Goal: Transaction & Acquisition: Purchase product/service

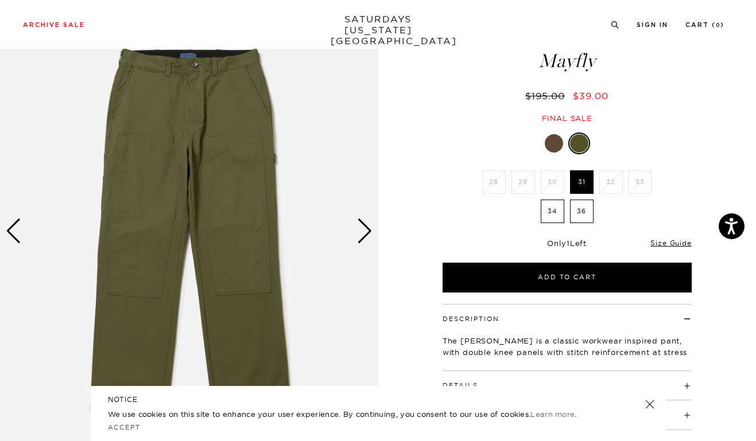
scroll to position [52, 0]
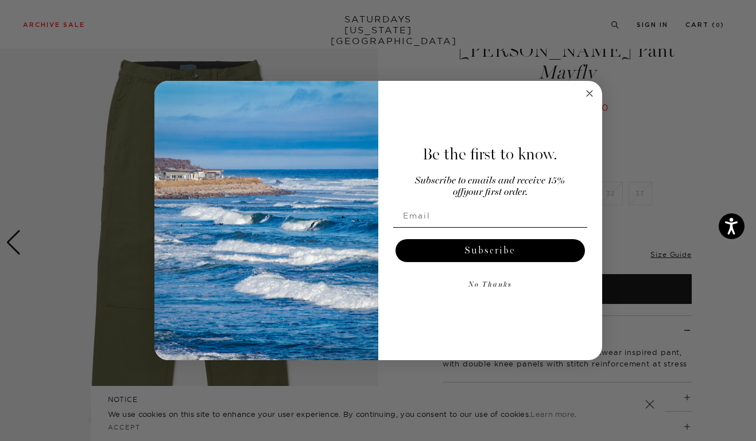
click at [370, 241] on img "POPUP Form" at bounding box center [266, 221] width 224 height 280
click at [590, 92] on circle "Close dialog" at bounding box center [588, 93] width 13 height 13
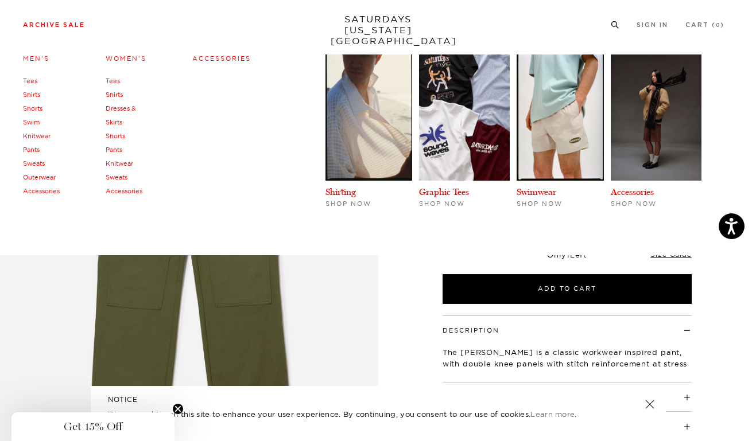
click at [39, 60] on link "Men's" at bounding box center [36, 59] width 26 height 8
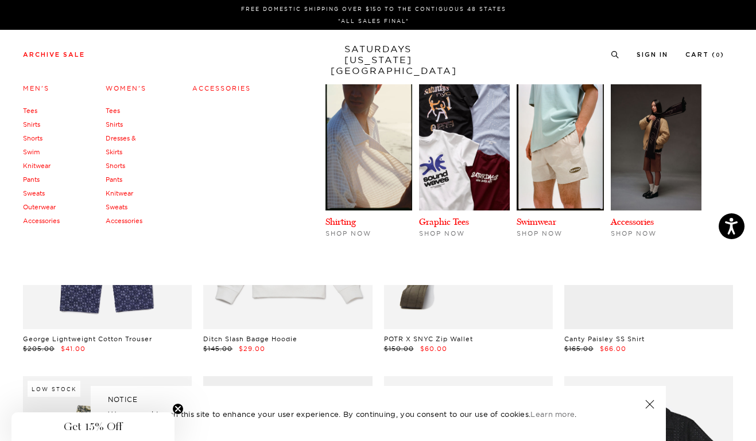
click at [32, 87] on link "Men's" at bounding box center [36, 88] width 26 height 8
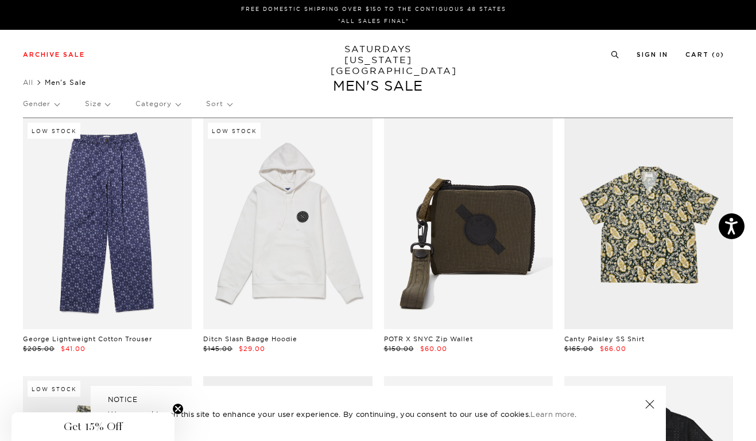
click at [649, 403] on link at bounding box center [649, 404] width 16 height 16
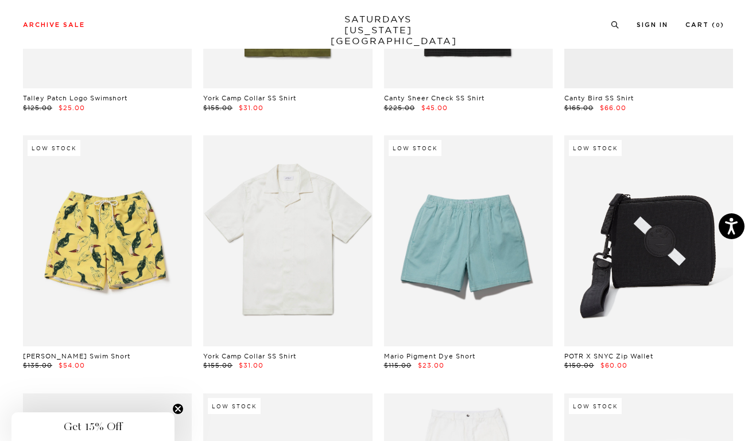
scroll to position [1553, 0]
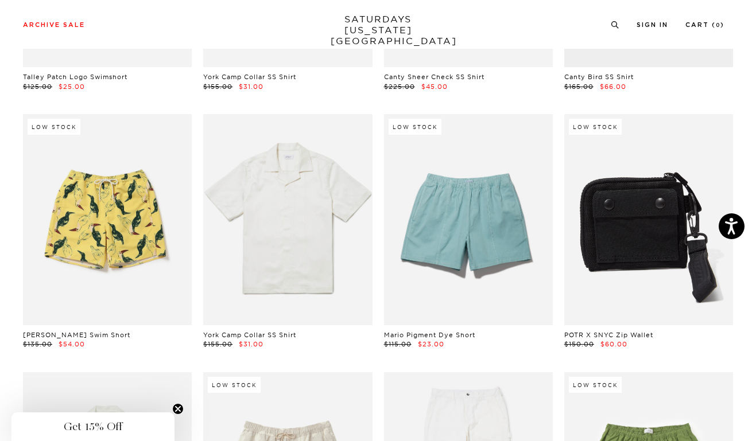
click at [641, 220] on link at bounding box center [648, 219] width 169 height 211
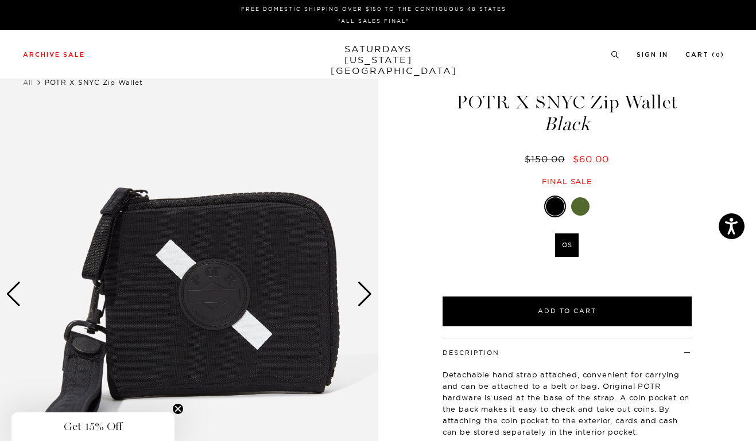
scroll to position [14, 0]
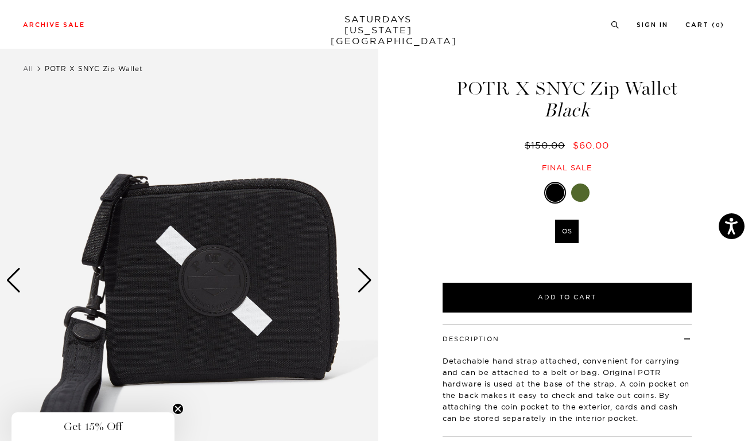
click at [367, 282] on div "Next slide" at bounding box center [364, 280] width 15 height 25
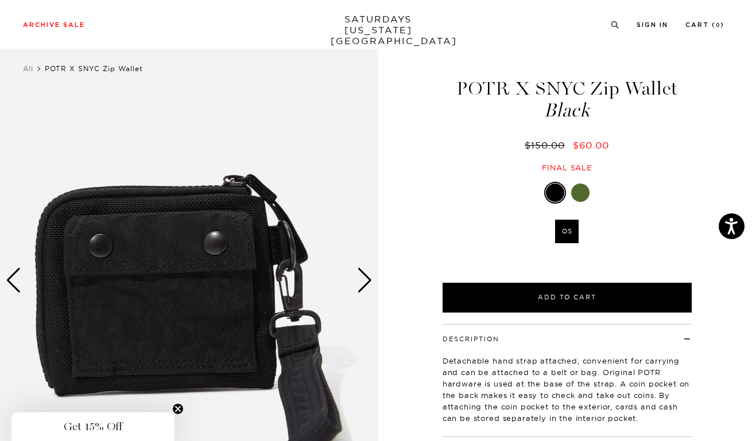
click at [367, 282] on div "Next slide" at bounding box center [364, 280] width 15 height 25
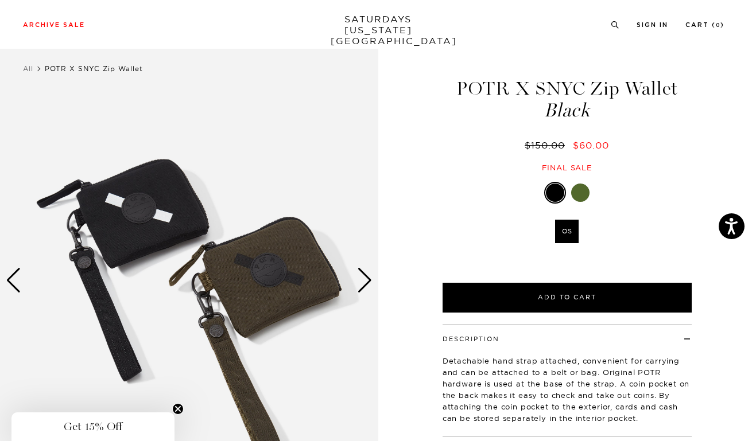
click at [364, 282] on div "Next slide" at bounding box center [364, 280] width 15 height 25
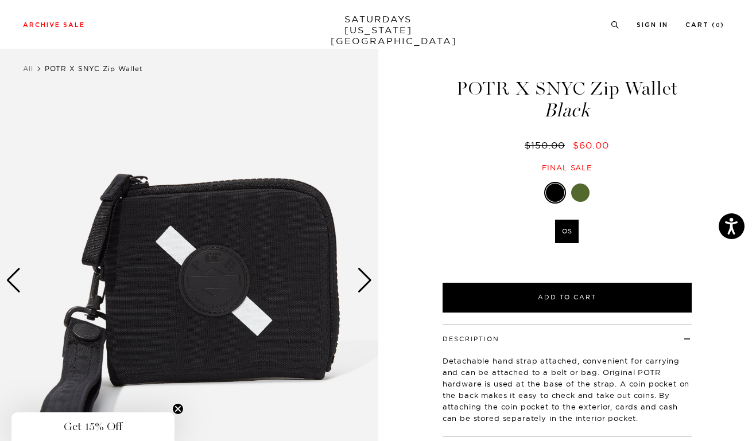
click at [364, 282] on div "Next slide" at bounding box center [364, 280] width 15 height 25
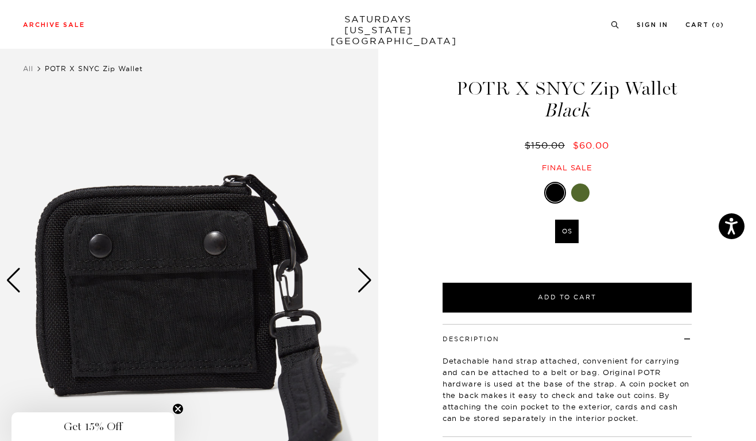
click at [364, 282] on div "Next slide" at bounding box center [364, 280] width 15 height 25
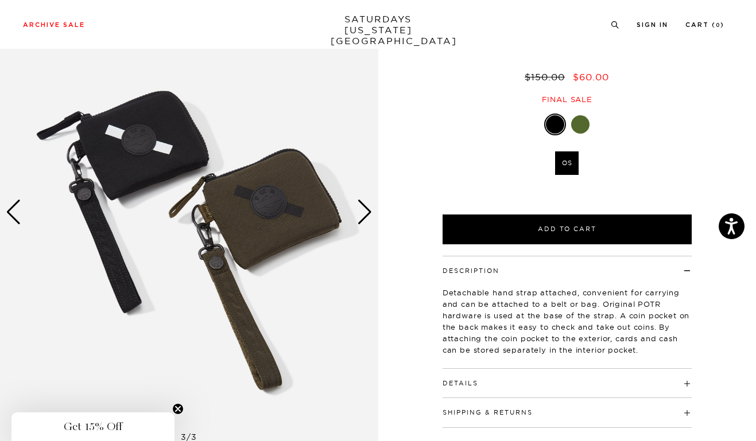
scroll to position [74, 0]
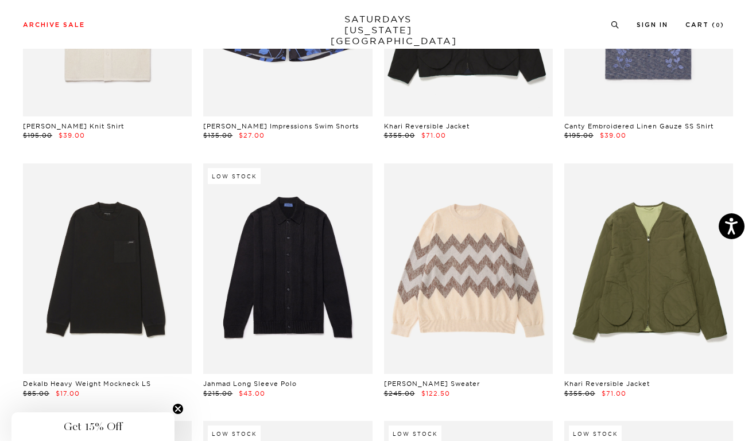
scroll to position [2279, 0]
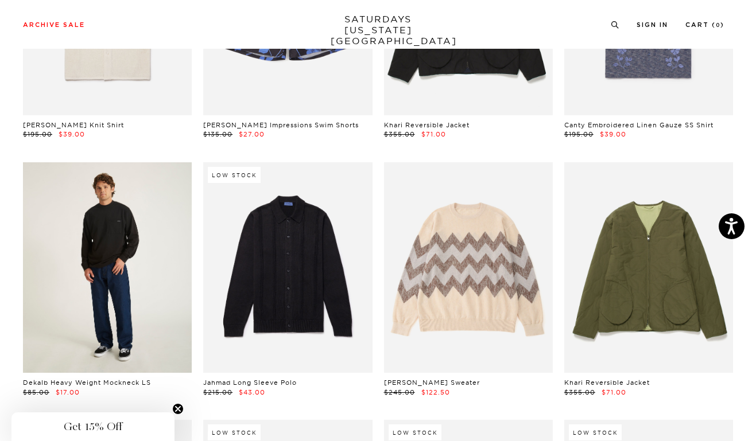
click at [100, 250] on link at bounding box center [107, 267] width 169 height 211
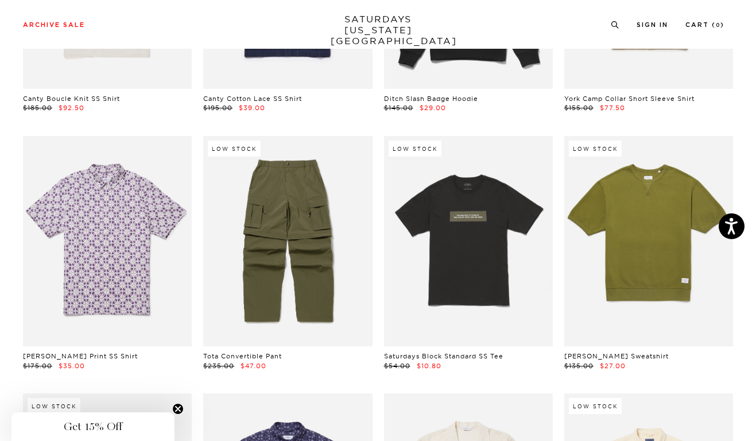
scroll to position [3596, 0]
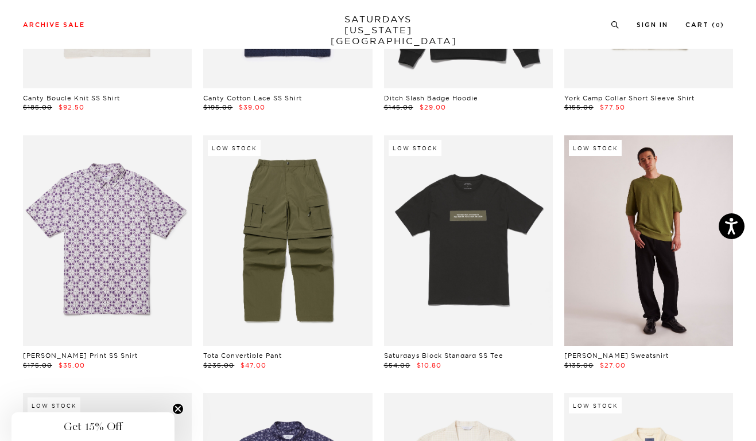
click at [654, 221] on link at bounding box center [648, 240] width 169 height 211
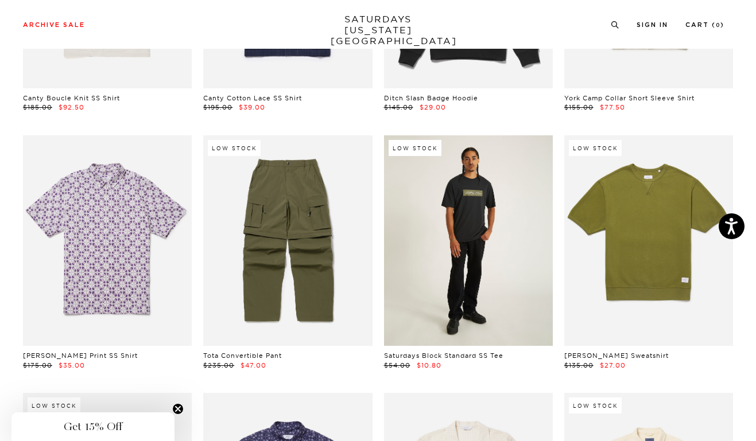
click at [477, 203] on link at bounding box center [468, 240] width 169 height 211
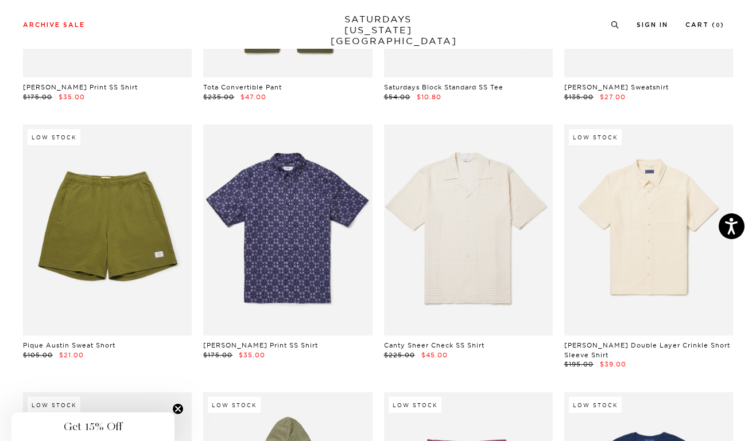
scroll to position [3866, 0]
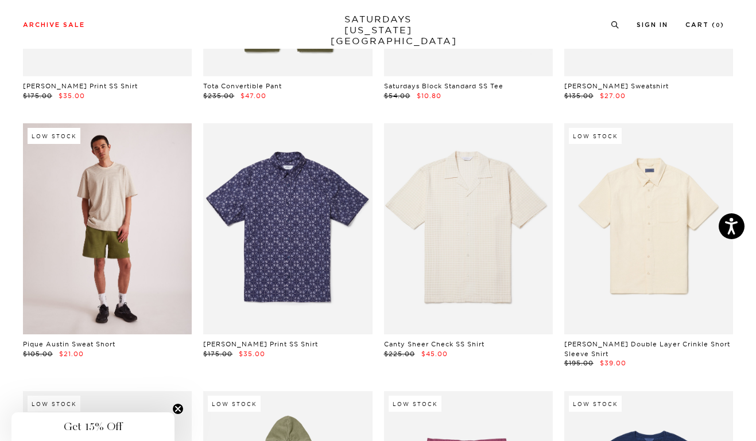
click at [116, 215] on link at bounding box center [107, 228] width 169 height 211
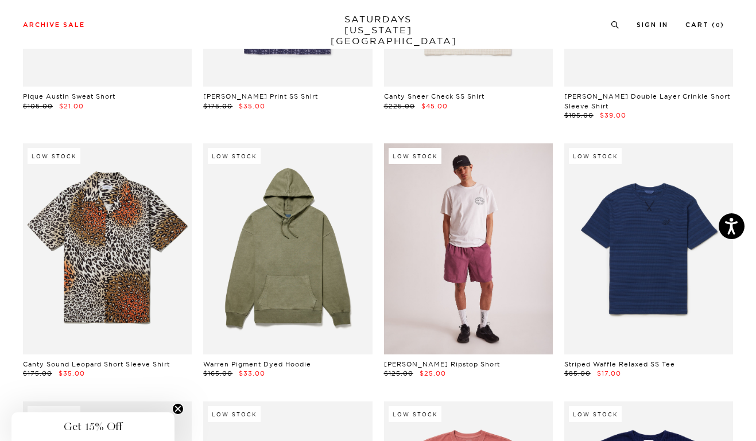
scroll to position [4183, 0]
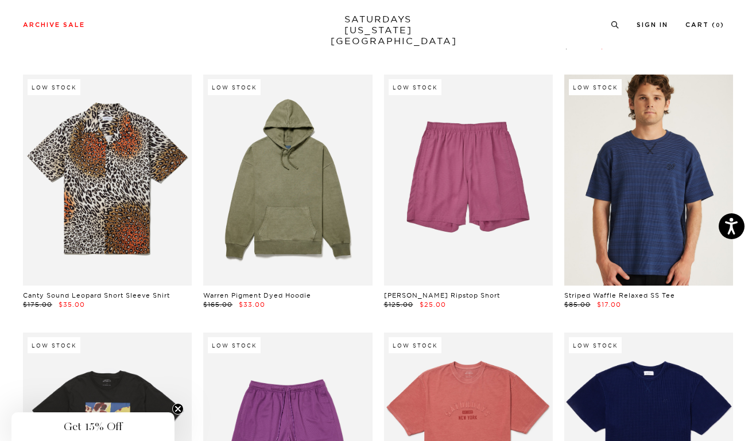
click at [647, 188] on link at bounding box center [648, 180] width 169 height 211
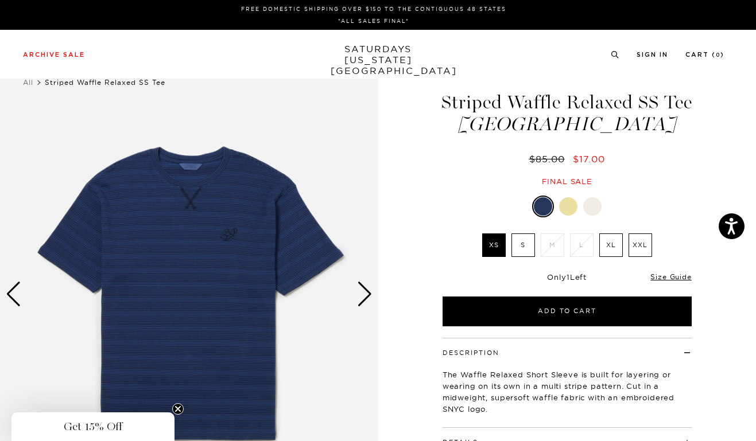
click at [570, 206] on div at bounding box center [568, 206] width 18 height 18
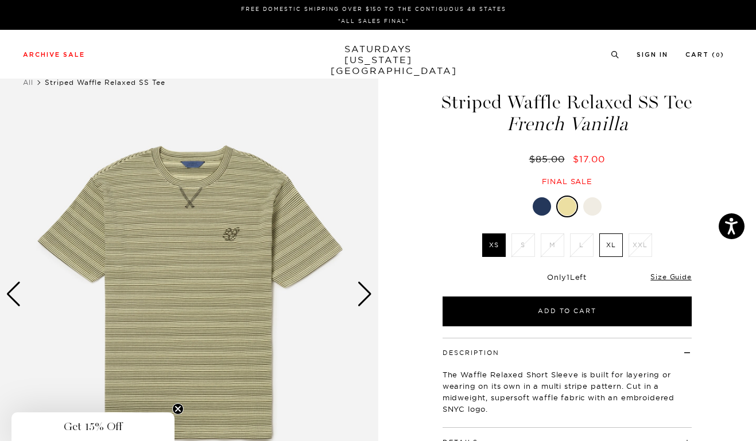
click at [599, 204] on div at bounding box center [592, 206] width 18 height 18
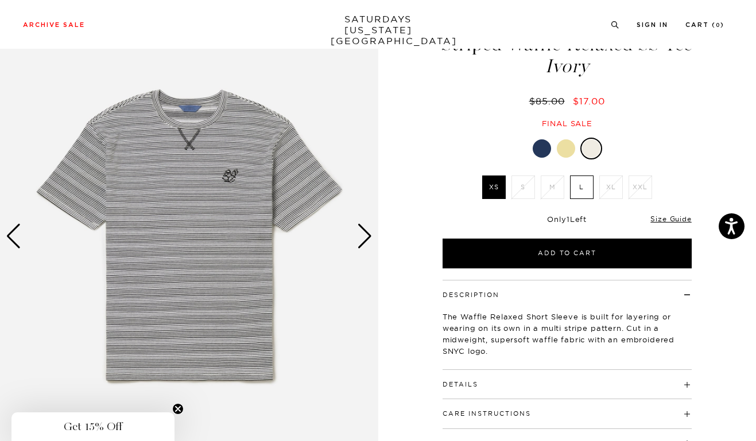
scroll to position [51, 0]
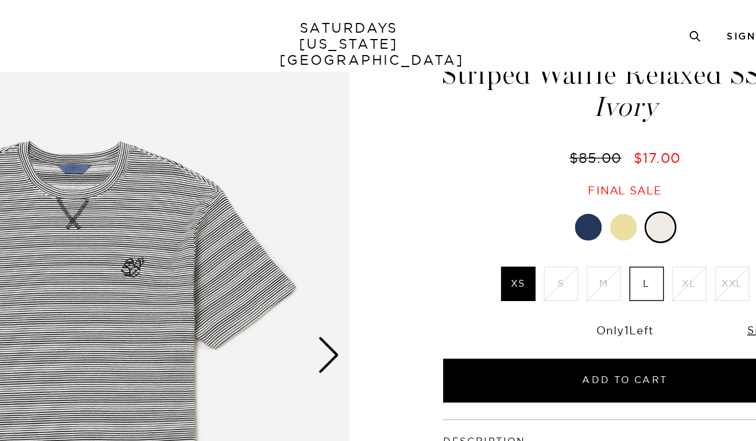
click at [581, 197] on label "L" at bounding box center [582, 194] width 24 height 24
click at [0, 0] on input "L" at bounding box center [0, 0] width 0 height 0
click at [584, 187] on label "L" at bounding box center [582, 194] width 24 height 24
click at [0, 0] on input "L" at bounding box center [0, 0] width 0 height 0
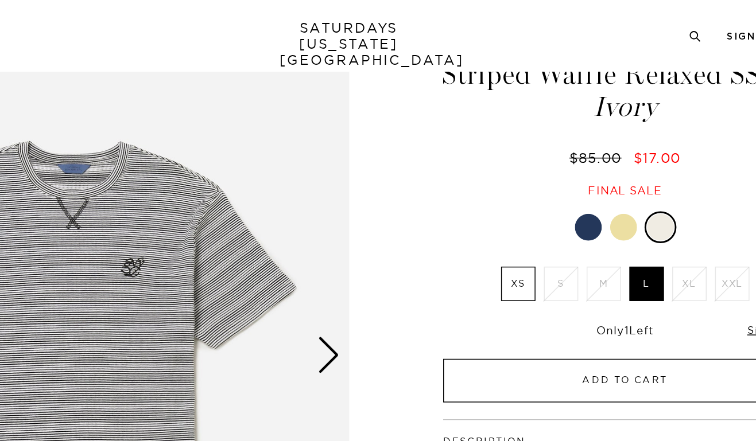
click at [562, 263] on button "Add to Cart" at bounding box center [566, 261] width 249 height 30
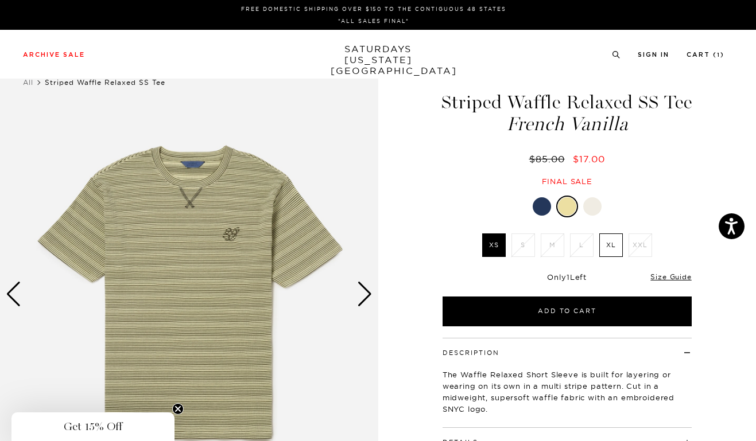
click at [590, 208] on div at bounding box center [592, 206] width 18 height 18
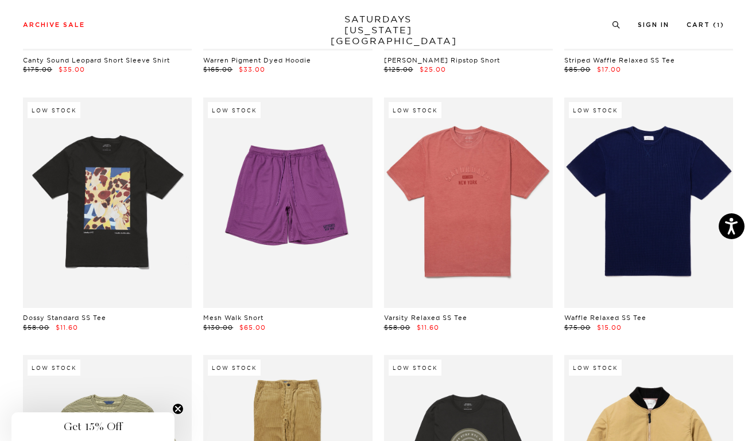
scroll to position [4430, 0]
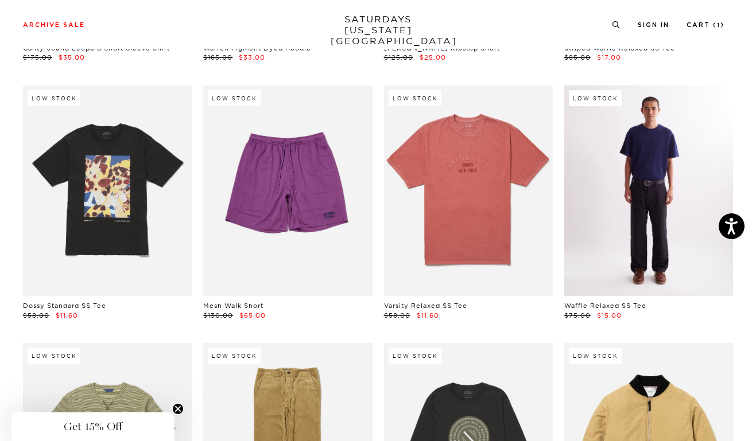
click at [647, 162] on link at bounding box center [648, 190] width 169 height 211
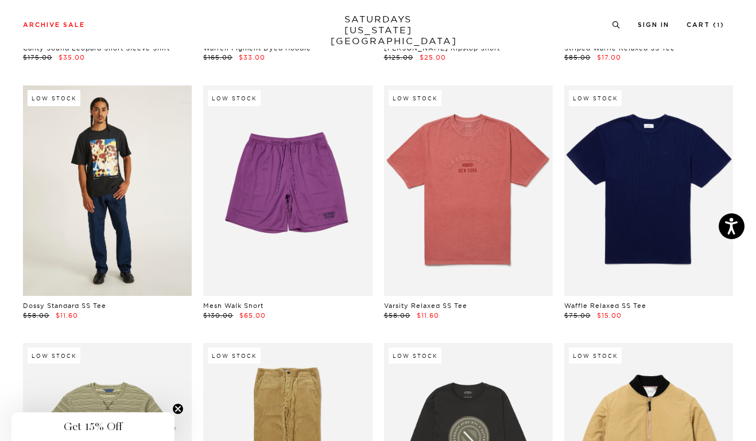
click at [120, 181] on link at bounding box center [107, 190] width 169 height 211
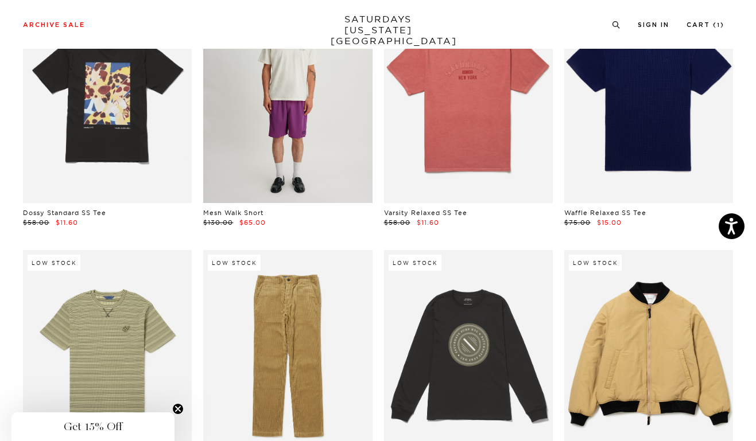
scroll to position [4629, 0]
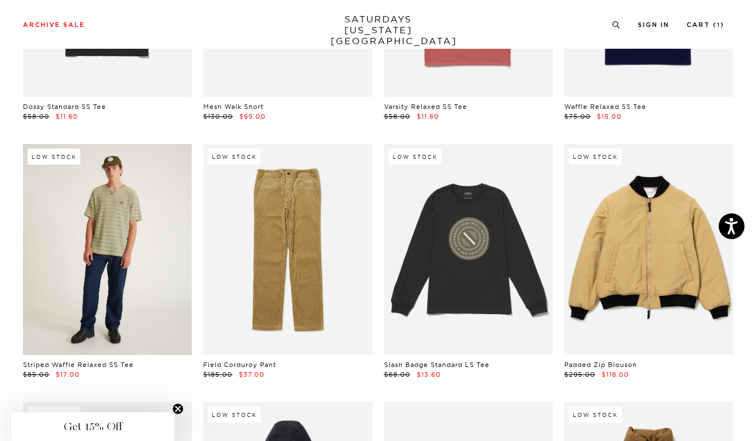
click at [106, 212] on link at bounding box center [107, 249] width 169 height 211
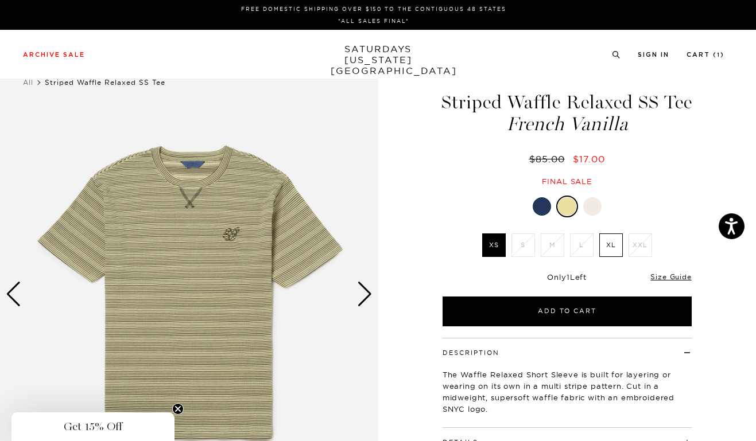
click at [599, 207] on div at bounding box center [592, 206] width 18 height 18
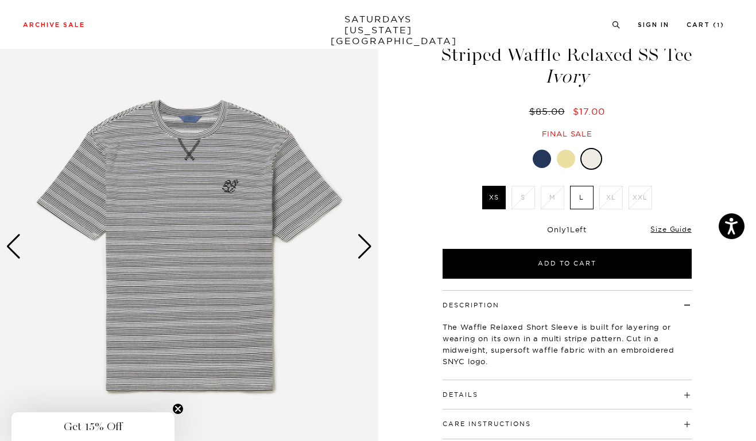
scroll to position [51, 0]
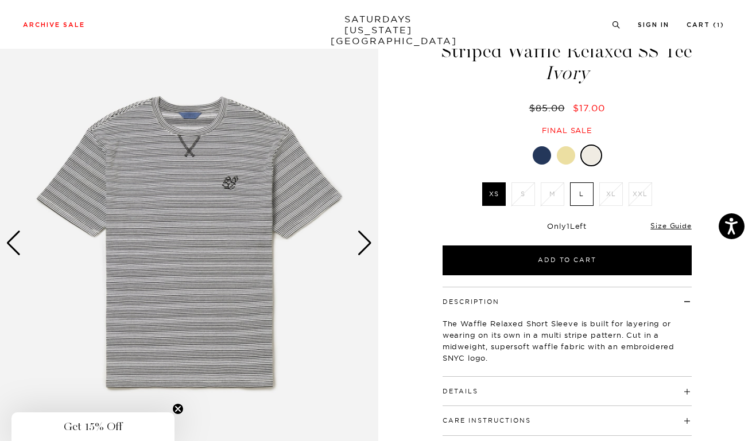
click at [366, 247] on div "Next slide" at bounding box center [364, 243] width 15 height 25
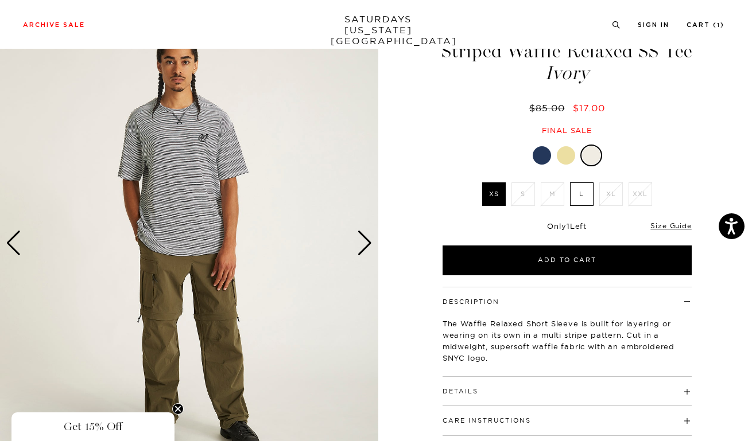
click at [366, 247] on div "Next slide" at bounding box center [364, 243] width 15 height 25
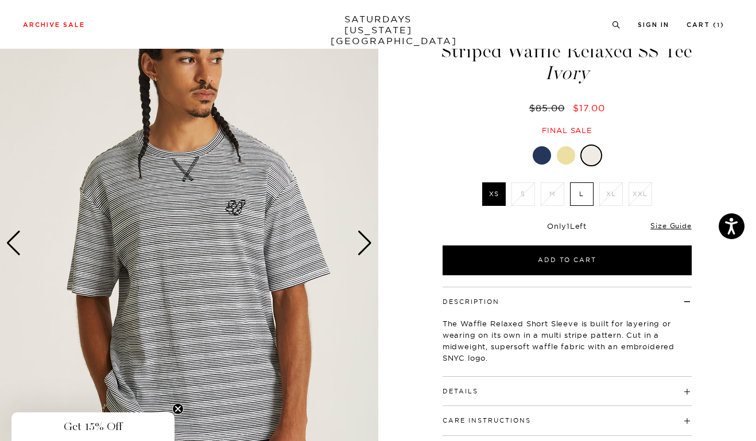
click at [366, 247] on div "Next slide" at bounding box center [364, 243] width 15 height 25
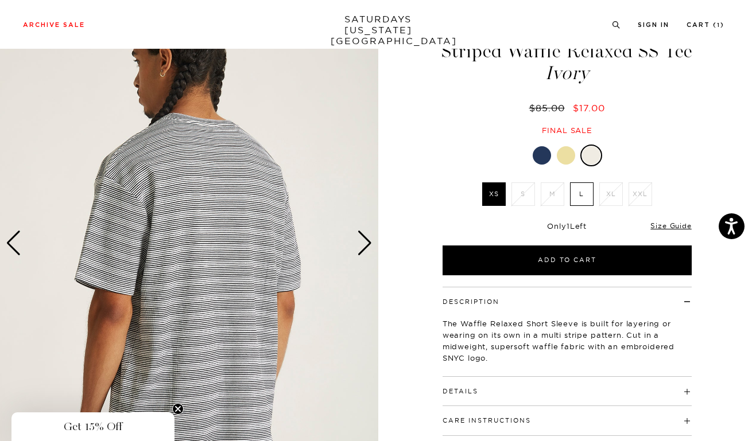
click at [366, 248] on div "Next slide" at bounding box center [364, 243] width 15 height 25
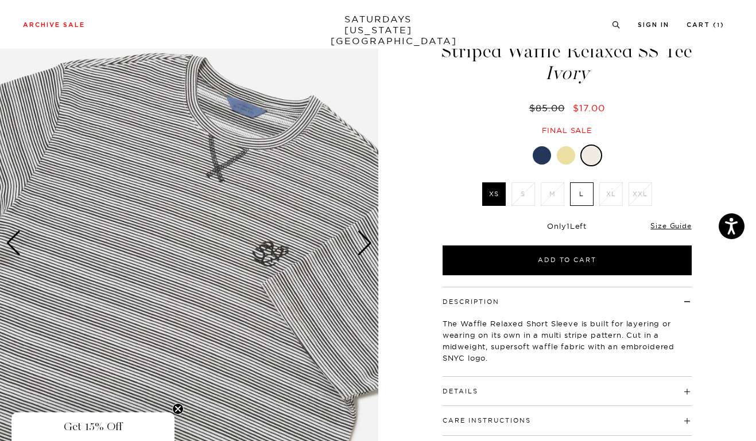
click at [366, 248] on div "Next slide" at bounding box center [364, 243] width 15 height 25
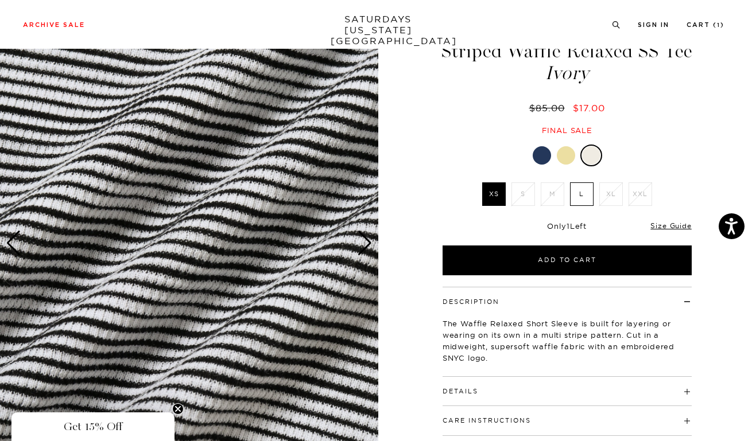
click at [366, 248] on div "Next slide" at bounding box center [364, 243] width 15 height 25
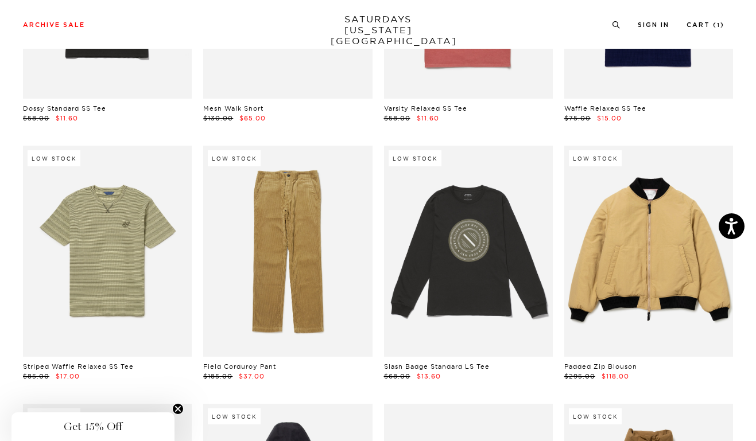
scroll to position [4620, 0]
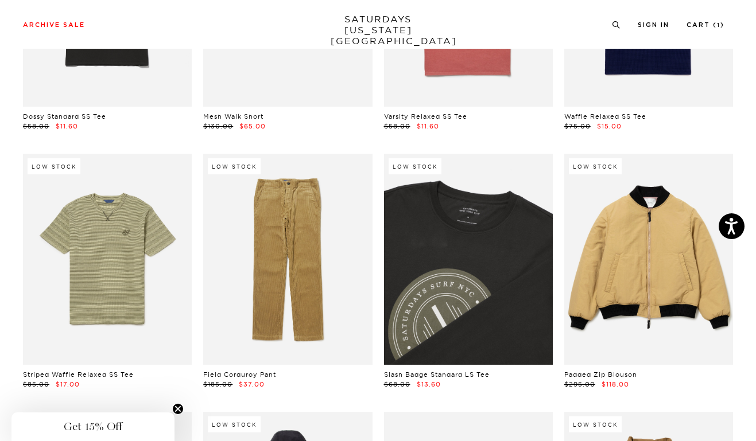
click at [479, 268] on link at bounding box center [468, 259] width 169 height 211
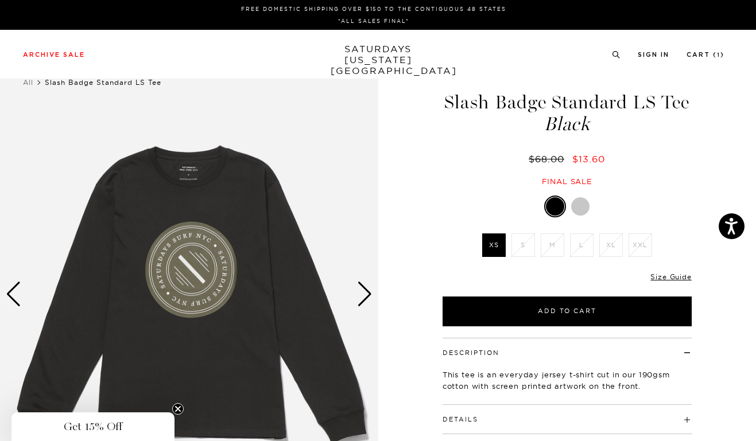
click at [583, 205] on div at bounding box center [580, 206] width 18 height 18
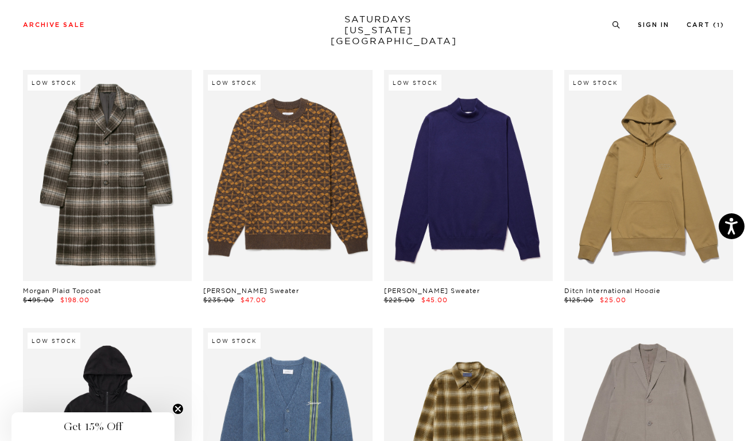
scroll to position [5481, 0]
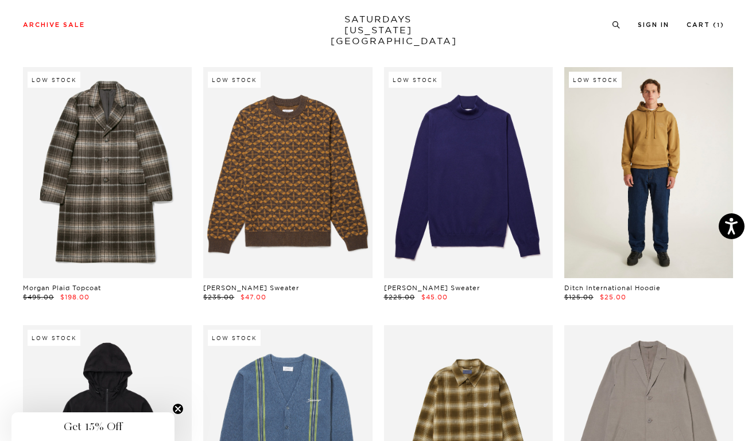
click at [653, 143] on link at bounding box center [648, 172] width 169 height 211
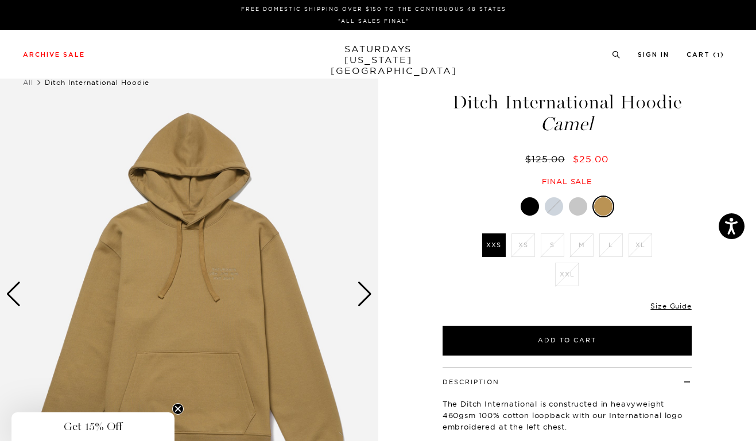
click at [582, 201] on div at bounding box center [578, 206] width 18 height 18
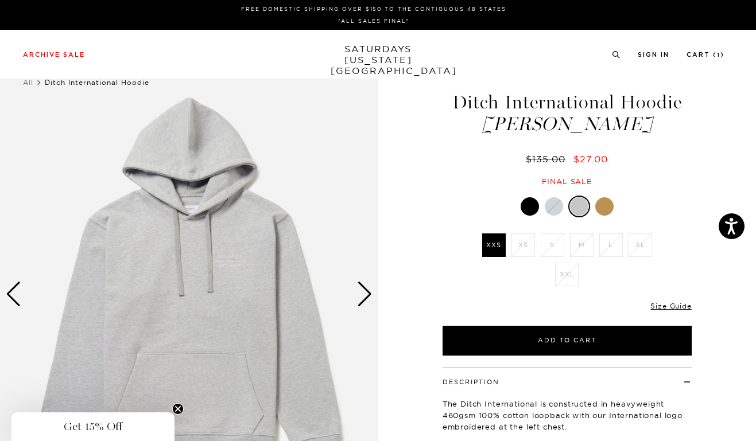
click at [532, 205] on div at bounding box center [529, 206] width 18 height 18
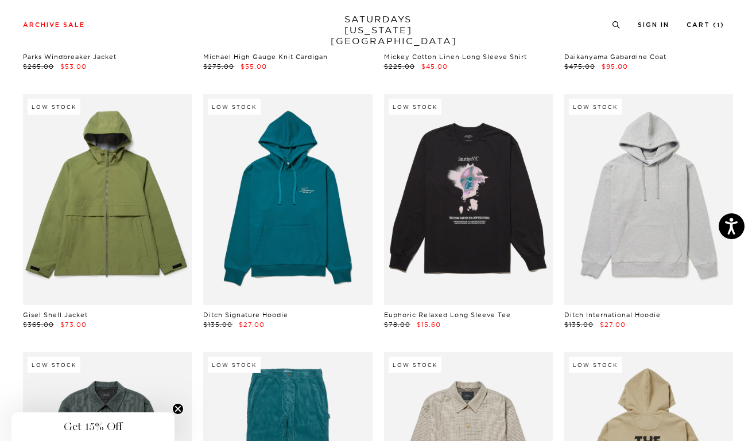
scroll to position [5985, 0]
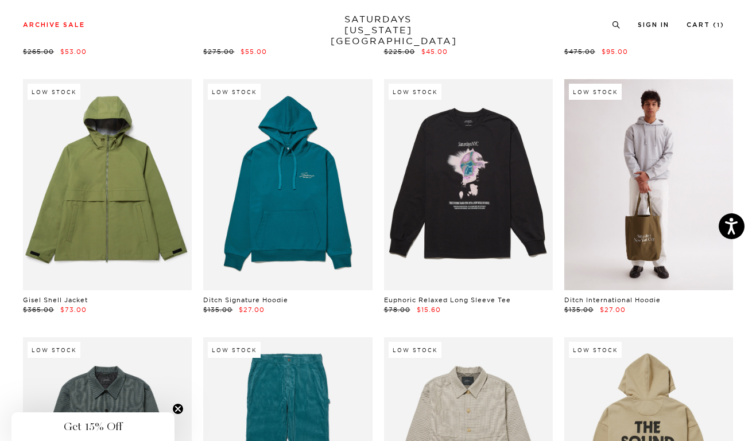
click at [647, 201] on link at bounding box center [648, 184] width 169 height 211
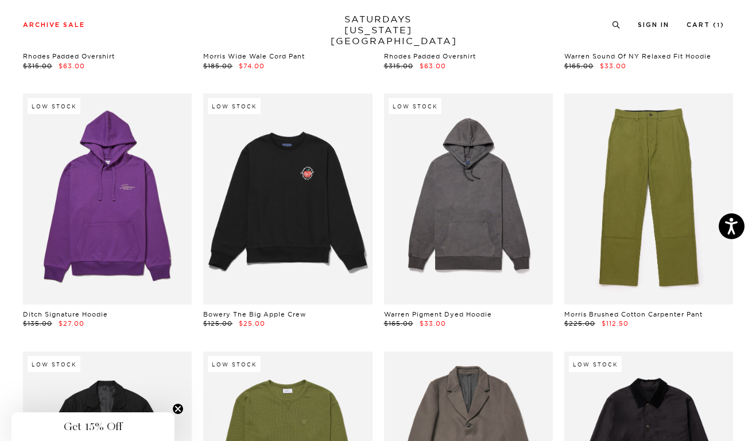
scroll to position [6474, 0]
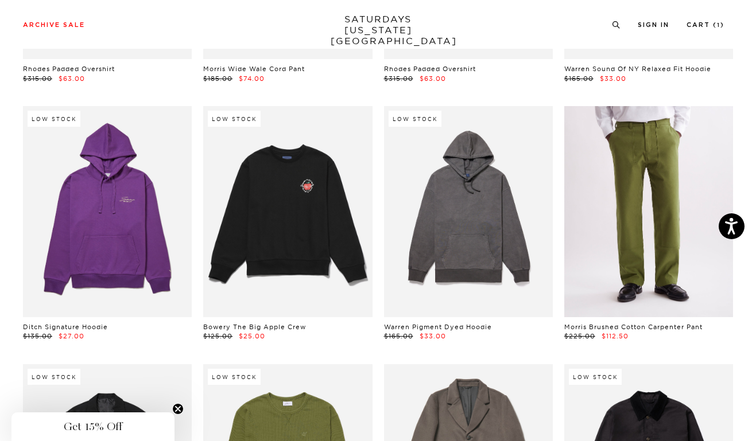
click at [662, 182] on link at bounding box center [648, 211] width 169 height 211
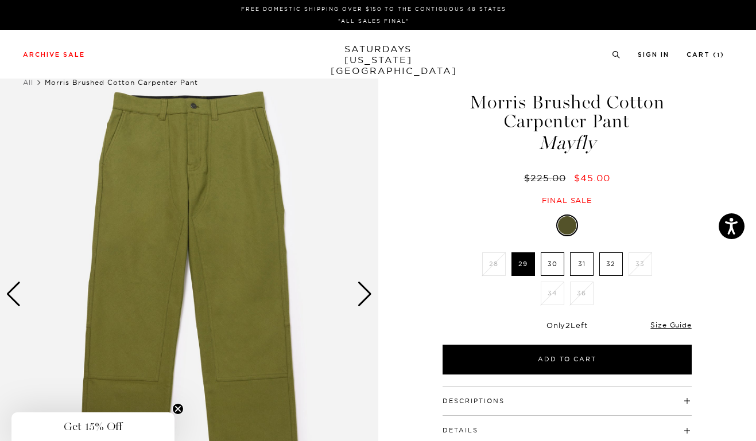
click at [580, 267] on label "31" at bounding box center [582, 264] width 24 height 24
click at [0, 0] on input "31" at bounding box center [0, 0] width 0 height 0
click at [527, 263] on label "29" at bounding box center [523, 264] width 24 height 24
click at [0, 0] on input "29" at bounding box center [0, 0] width 0 height 0
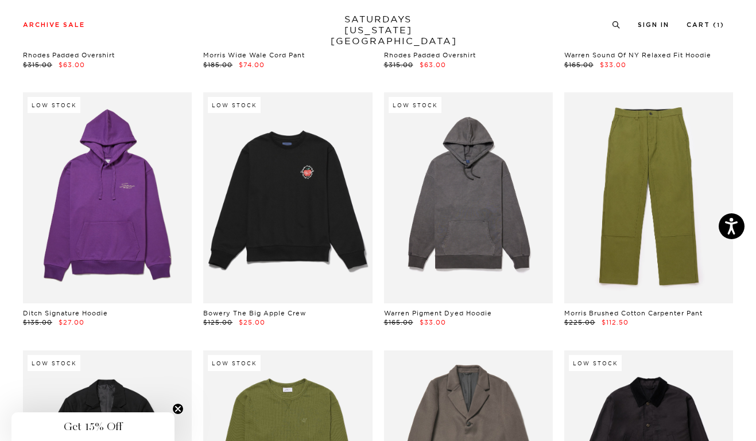
scroll to position [6494, 0]
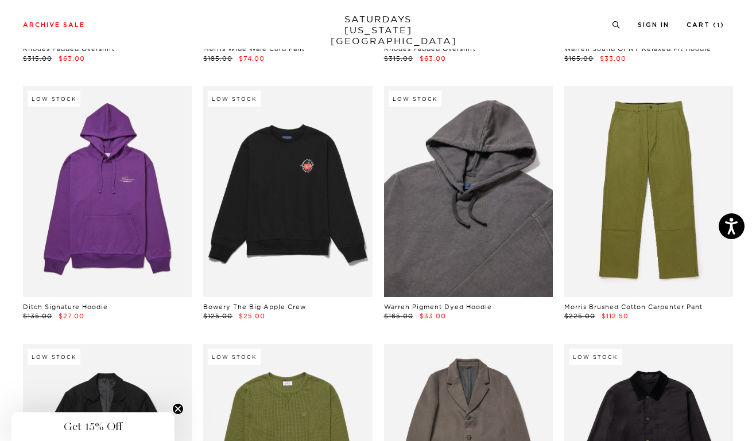
click at [461, 180] on link at bounding box center [468, 191] width 169 height 211
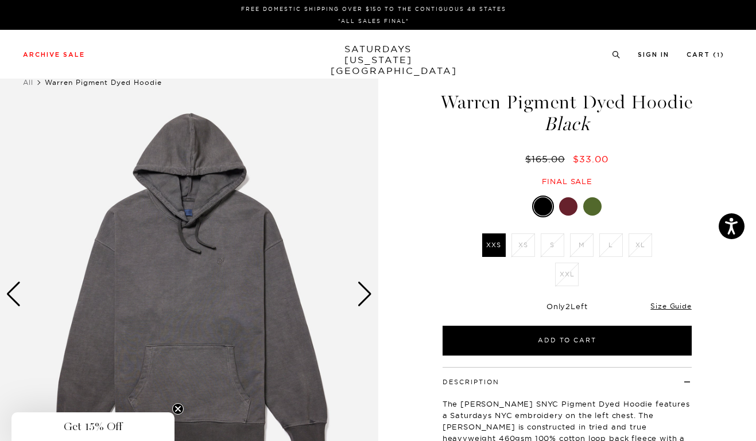
click at [570, 216] on div at bounding box center [568, 206] width 18 height 18
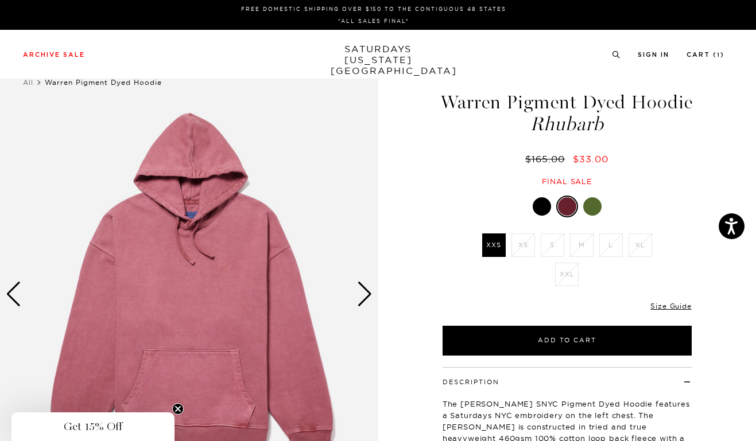
click at [597, 216] on div at bounding box center [592, 206] width 18 height 18
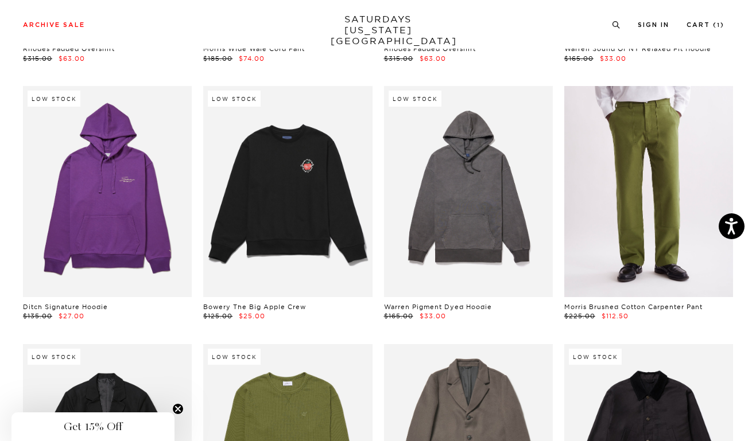
click at [643, 123] on link at bounding box center [648, 191] width 169 height 211
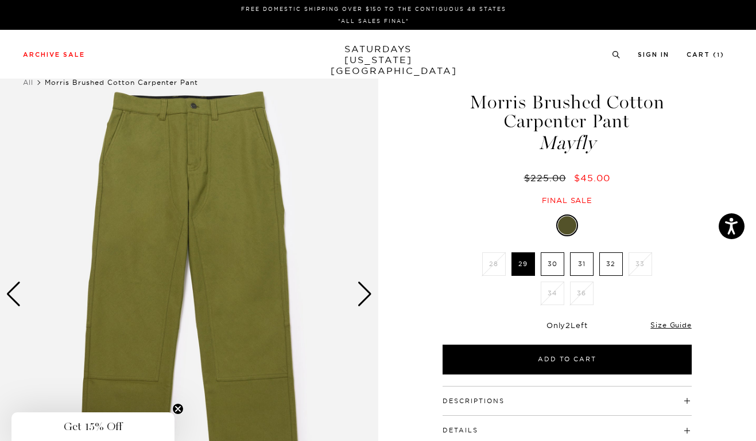
click at [585, 266] on label "31" at bounding box center [582, 264] width 24 height 24
click at [0, 0] on input "31" at bounding box center [0, 0] width 0 height 0
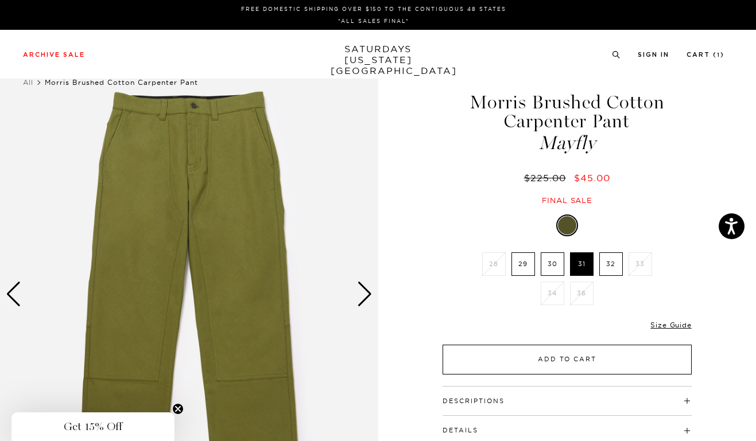
click at [554, 361] on button "Add to Cart" at bounding box center [566, 360] width 249 height 30
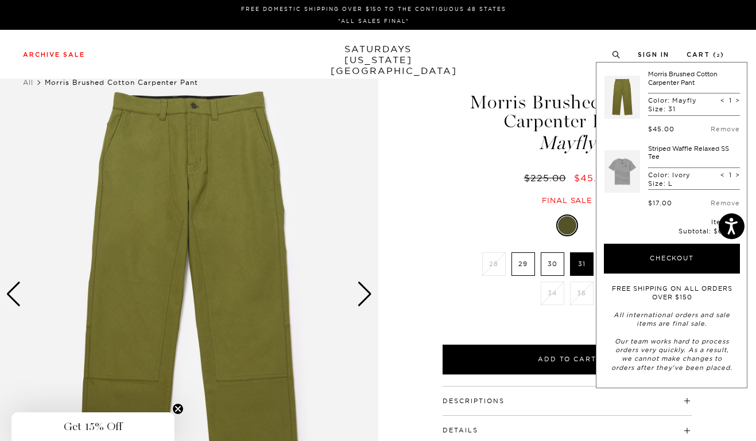
click at [366, 294] on div "Next slide" at bounding box center [364, 294] width 15 height 25
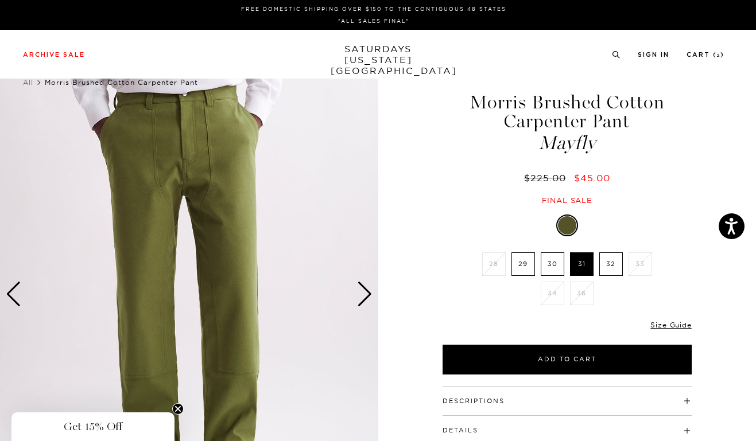
click at [366, 294] on div "Next slide" at bounding box center [364, 294] width 15 height 25
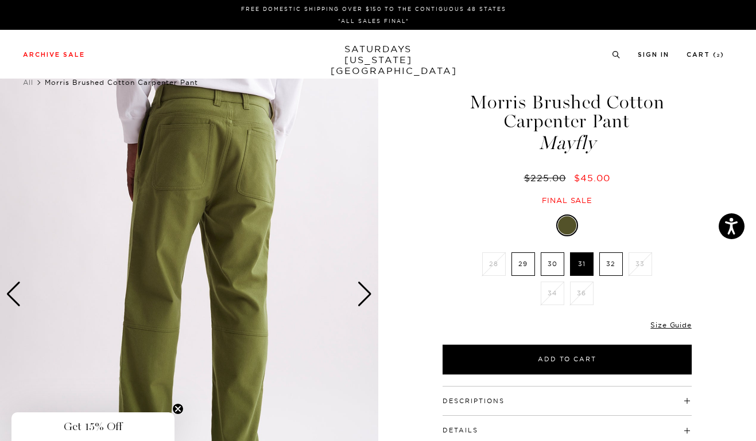
click at [366, 294] on div "Next slide" at bounding box center [364, 294] width 15 height 25
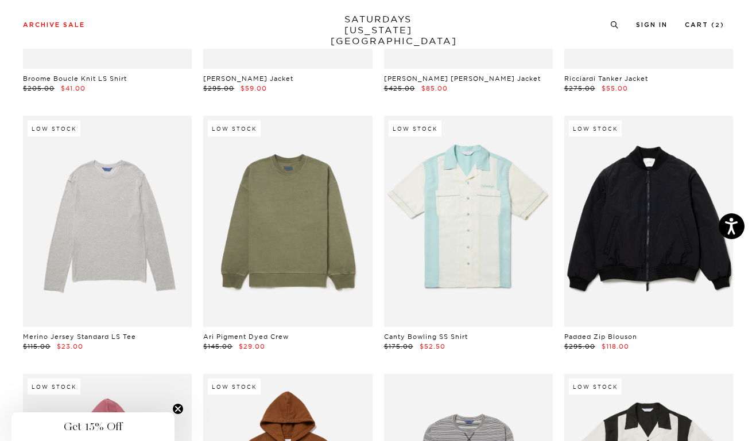
scroll to position [7237, 0]
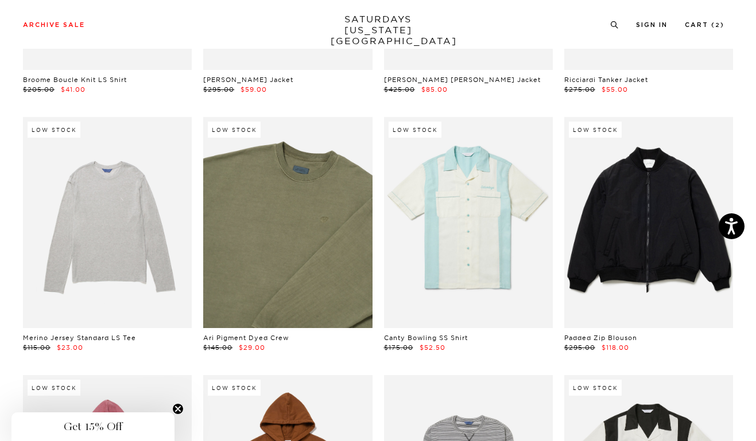
click at [295, 228] on link at bounding box center [287, 222] width 169 height 211
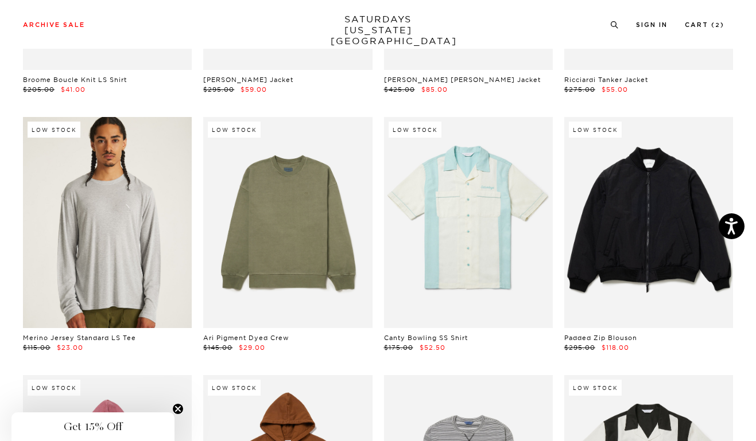
click at [115, 268] on link at bounding box center [107, 222] width 169 height 211
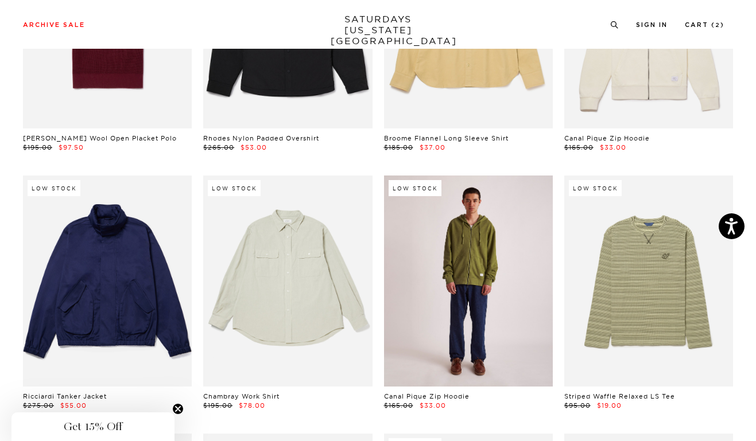
scroll to position [7955, 0]
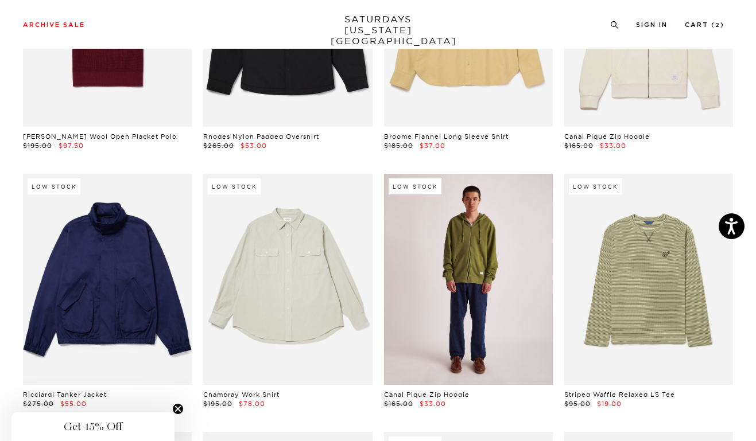
click at [481, 263] on link at bounding box center [468, 279] width 169 height 211
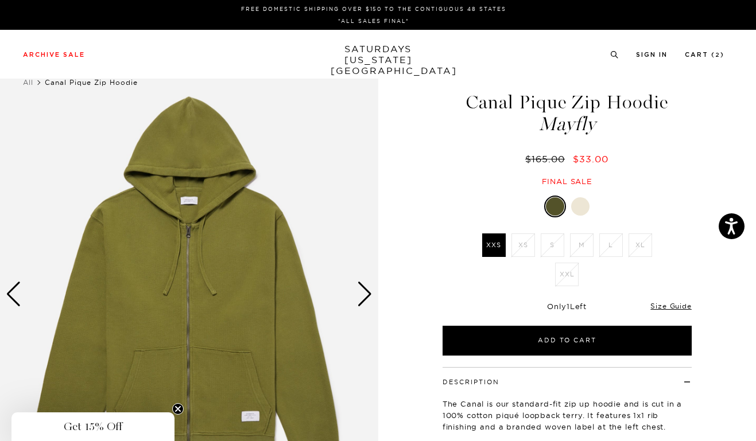
click at [589, 207] on div at bounding box center [580, 206] width 18 height 18
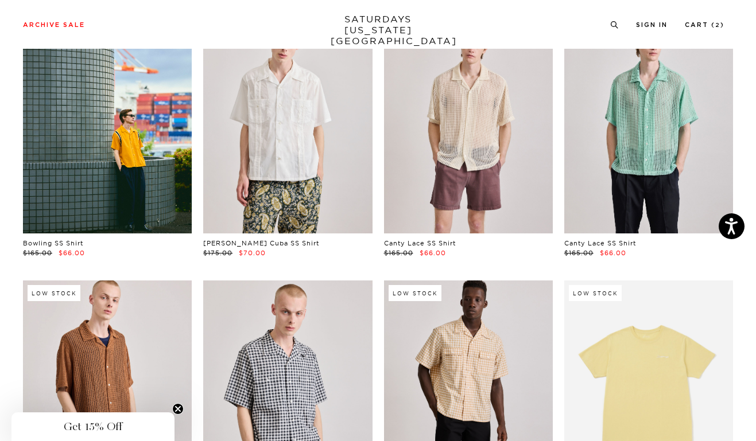
scroll to position [9917, 0]
